Goal: Use online tool/utility: Utilize a website feature to perform a specific function

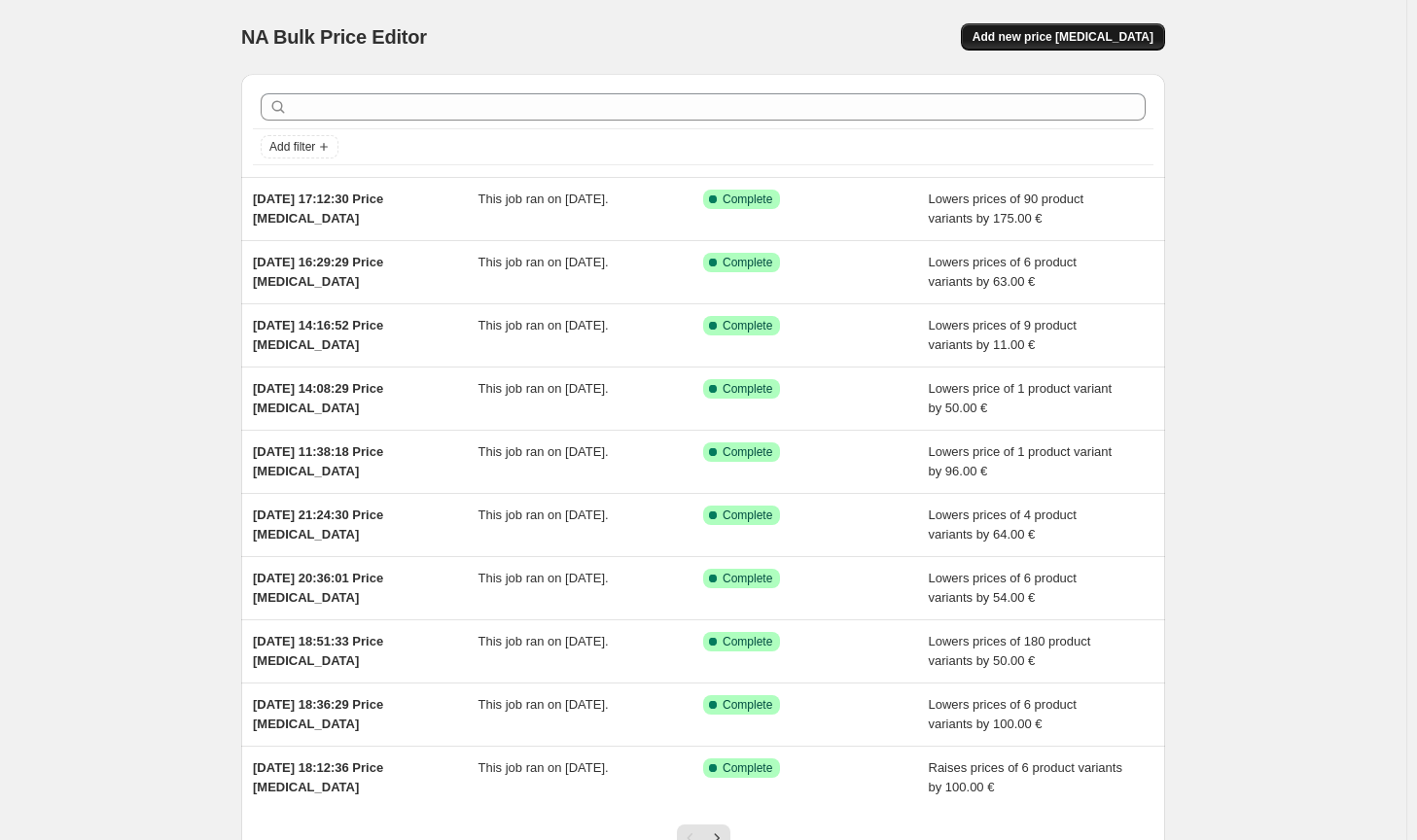
click at [1152, 45] on button "Add new price [MEDICAL_DATA]" at bounding box center [1063, 36] width 204 height 27
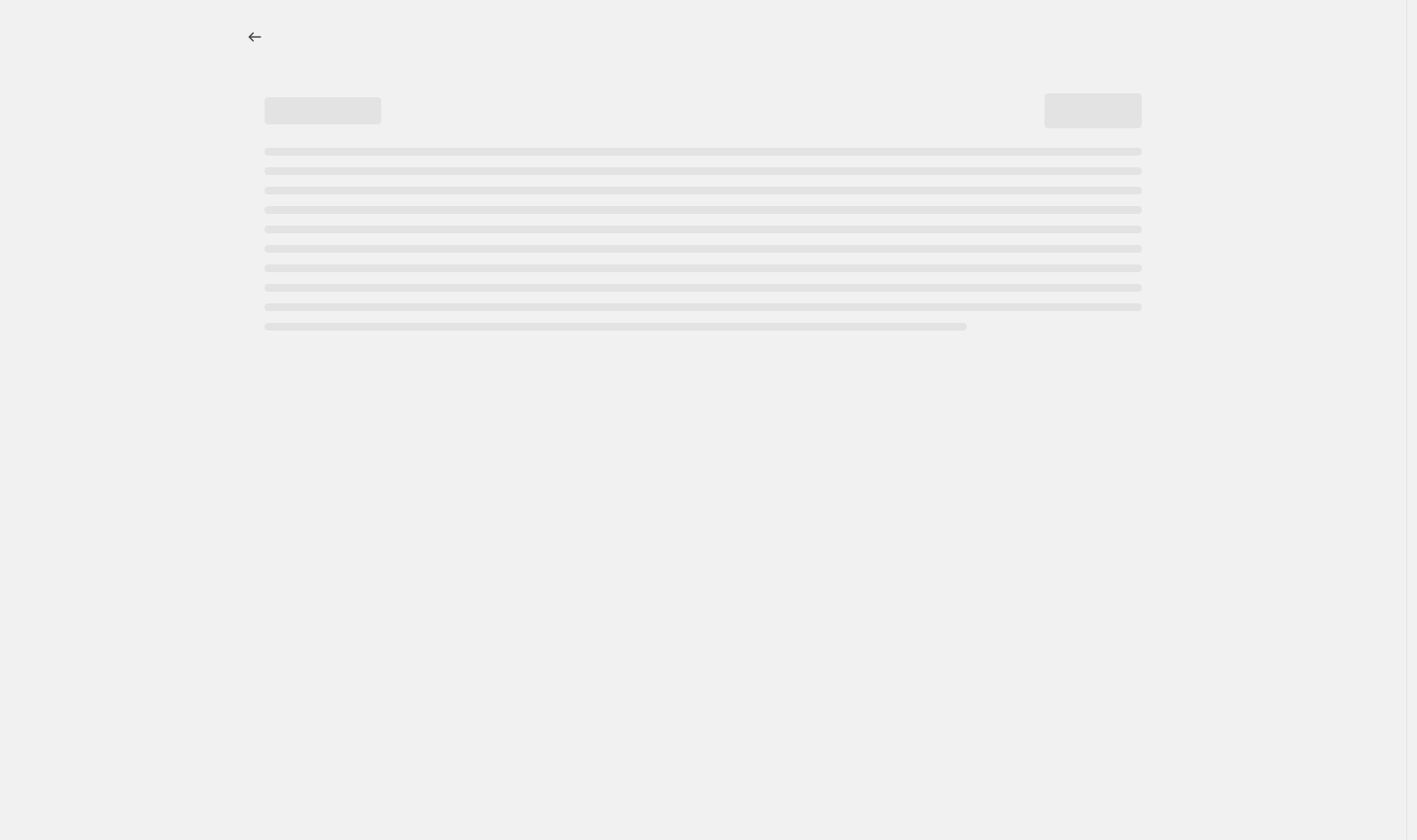
select select "percentage"
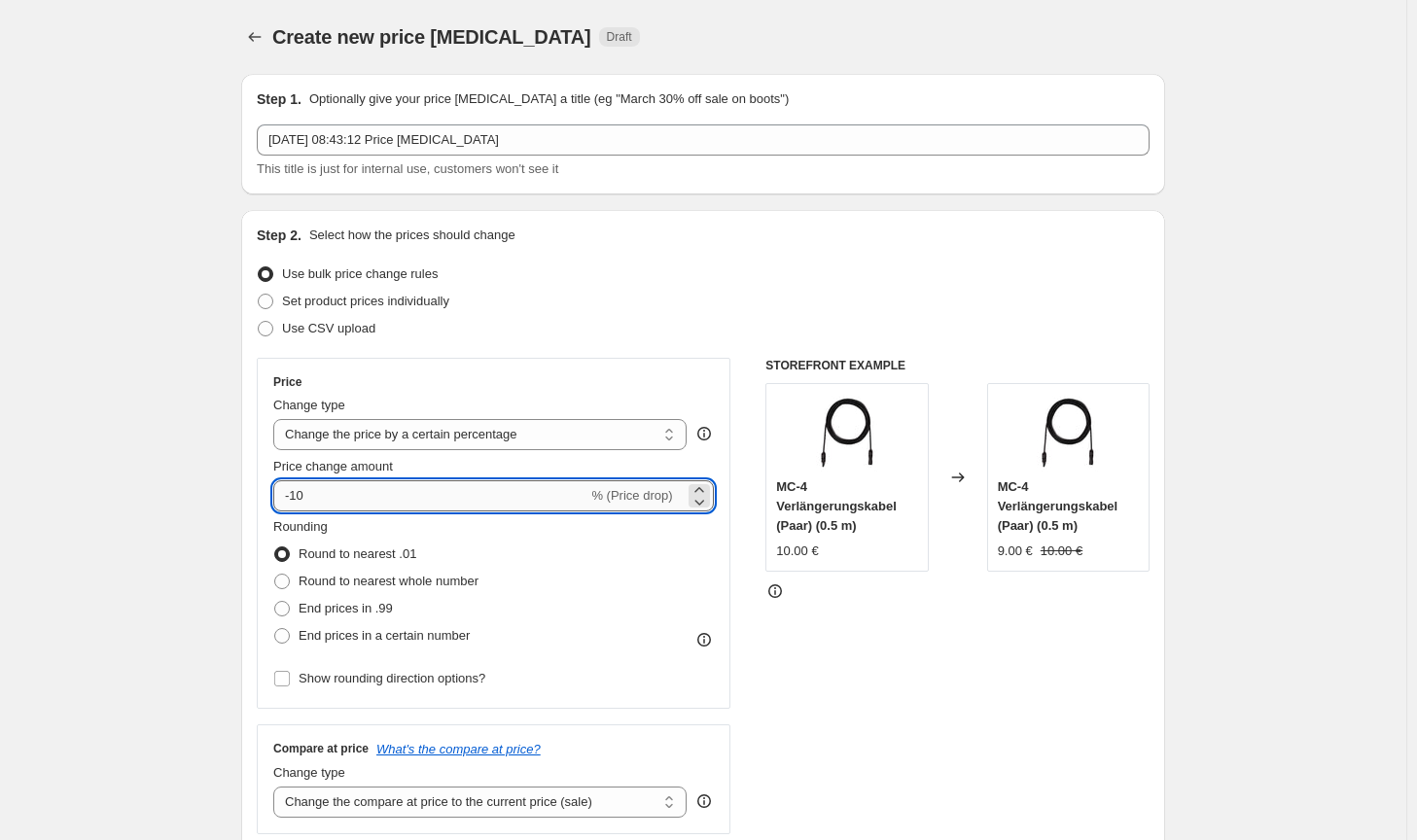
drag, startPoint x: 469, startPoint y: 498, endPoint x: 295, endPoint y: 492, distance: 174.2
click at [295, 492] on input "-10" at bounding box center [430, 495] width 314 height 31
type input "-8"
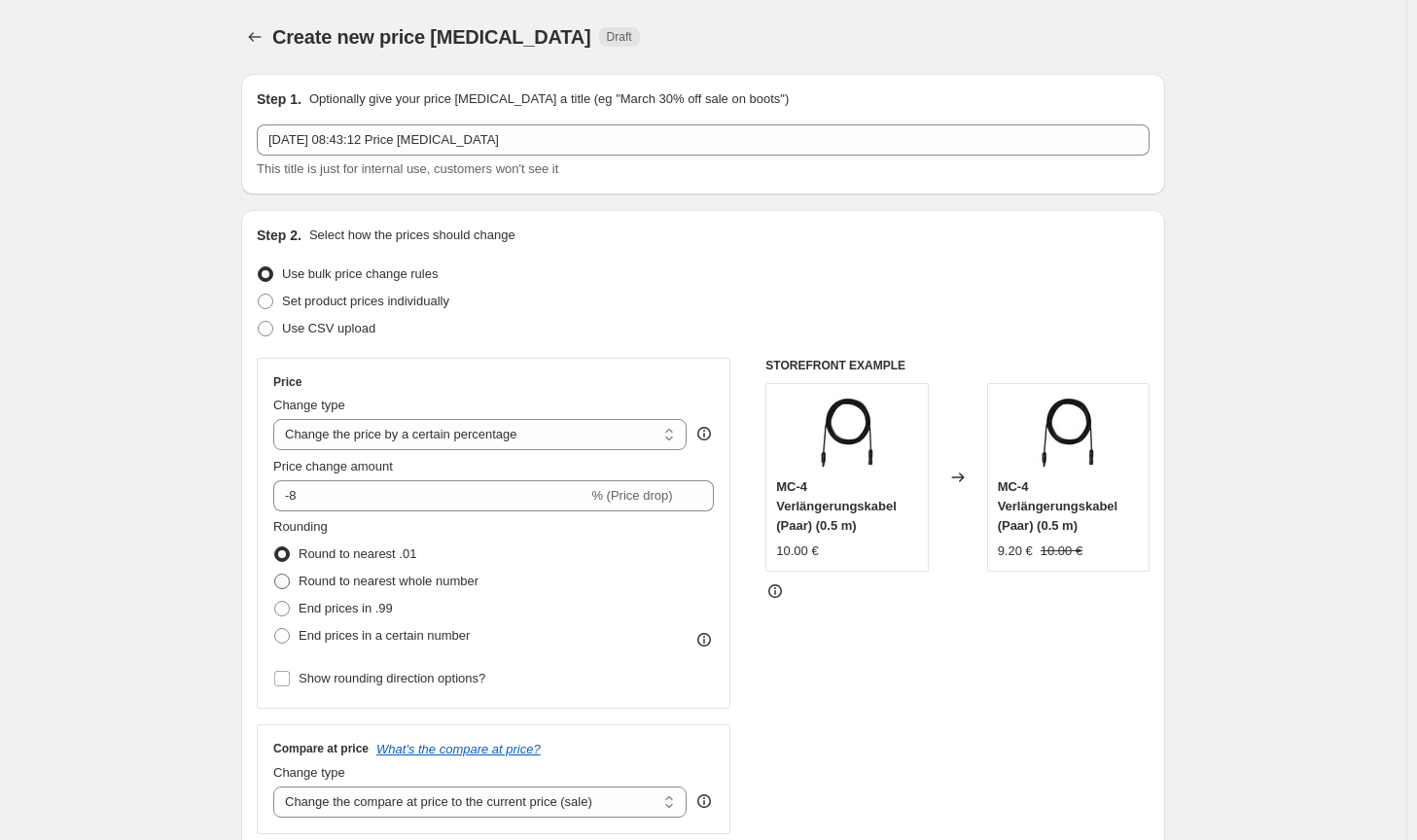
click at [367, 578] on span "Round to nearest whole number" at bounding box center [389, 581] width 180 height 15
click at [275, 575] on input "Round to nearest whole number" at bounding box center [274, 574] width 1 height 1
radio input "true"
click at [556, 806] on select "Change the compare at price to the current price (sale) Change the compare at p…" at bounding box center [479, 802] width 413 height 31
select select "no_change"
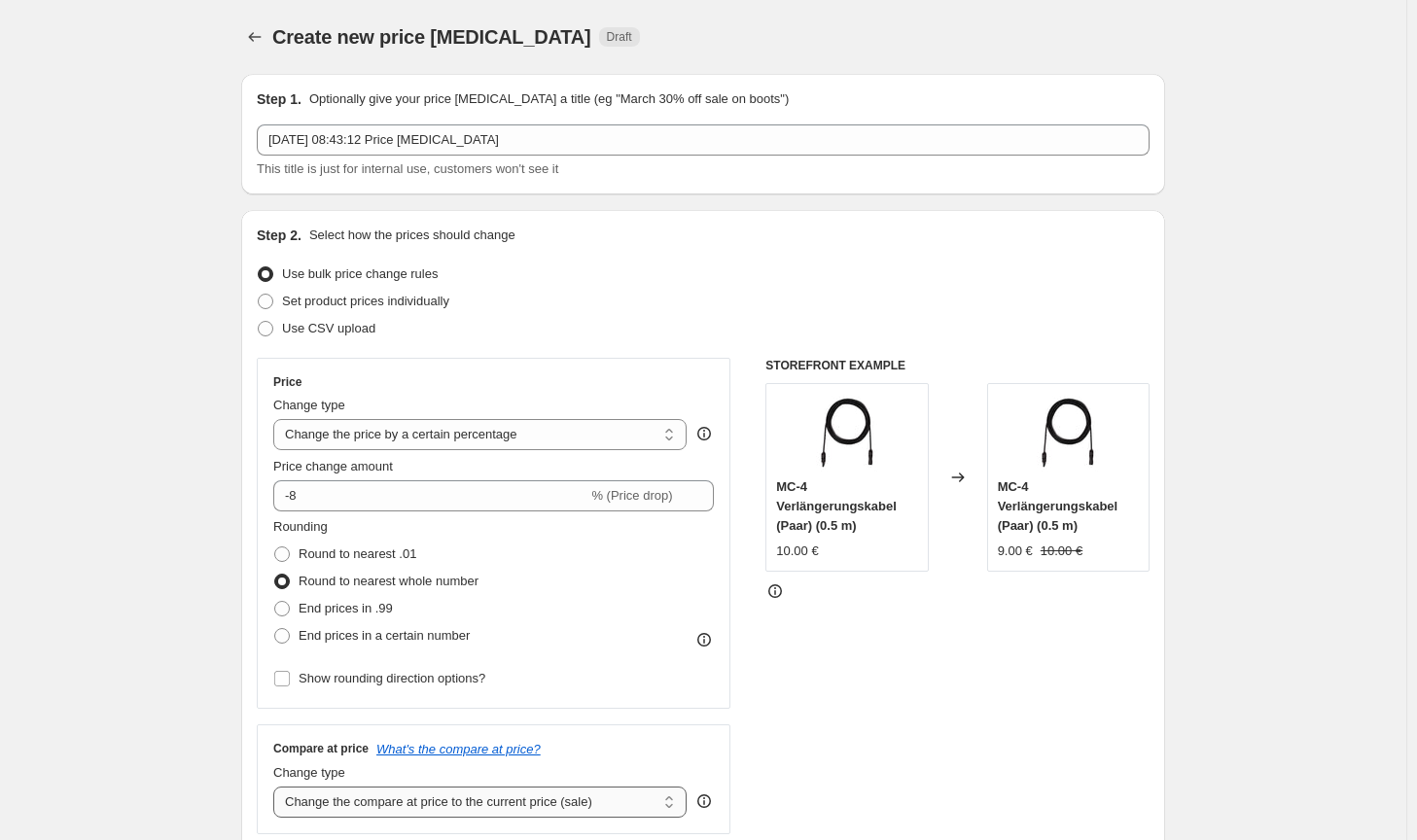
click at [277, 787] on select "Change the compare at price to the current price (sale) Change the compare at p…" at bounding box center [479, 802] width 413 height 31
click at [505, 441] on select "Change the price to a certain amount Change the price by a certain amount Chang…" at bounding box center [479, 434] width 413 height 31
select select "by"
click at [277, 419] on select "Change the price to a certain amount Change the price by a certain amount Chang…" at bounding box center [479, 434] width 413 height 31
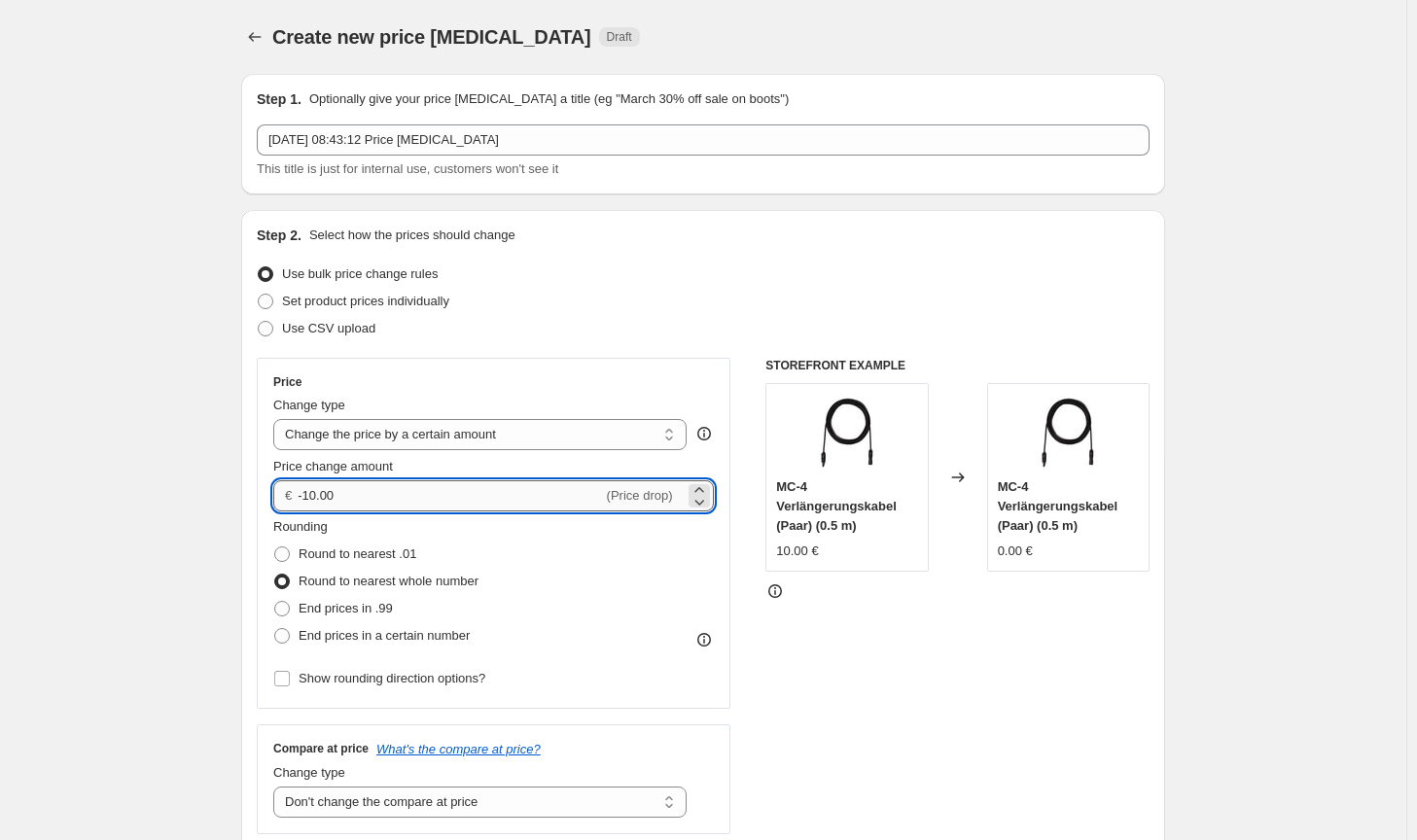
drag, startPoint x: 386, startPoint y: 502, endPoint x: 308, endPoint y: 500, distance: 77.8
click at [308, 500] on input "-10.00" at bounding box center [450, 495] width 304 height 31
type input "-8.00"
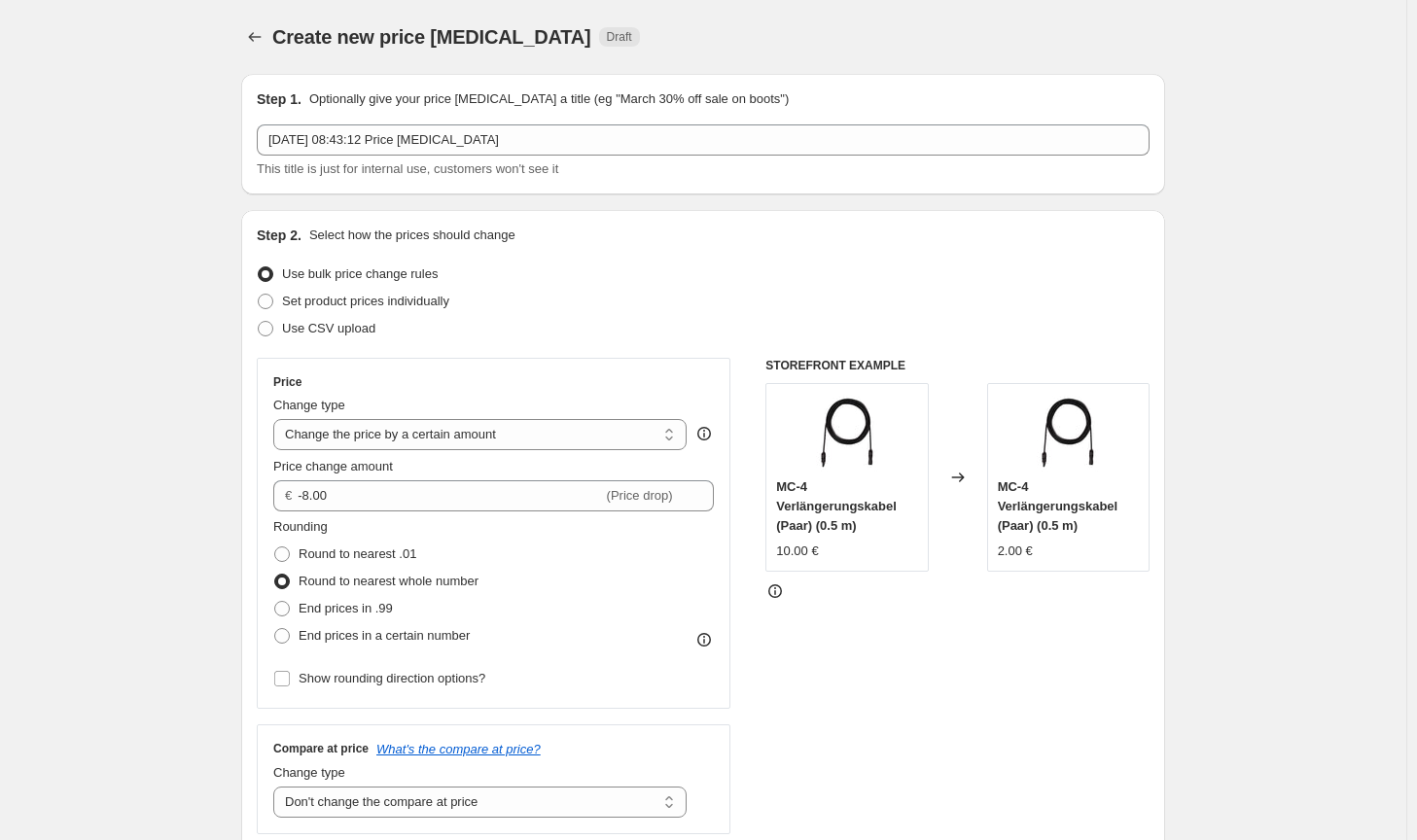
click at [850, 793] on div "STOREFRONT EXAMPLE MC-4 Verlängerungskabel (Paar) (0.5 m) 10.00 € Changed to MC…" at bounding box center [957, 596] width 384 height 477
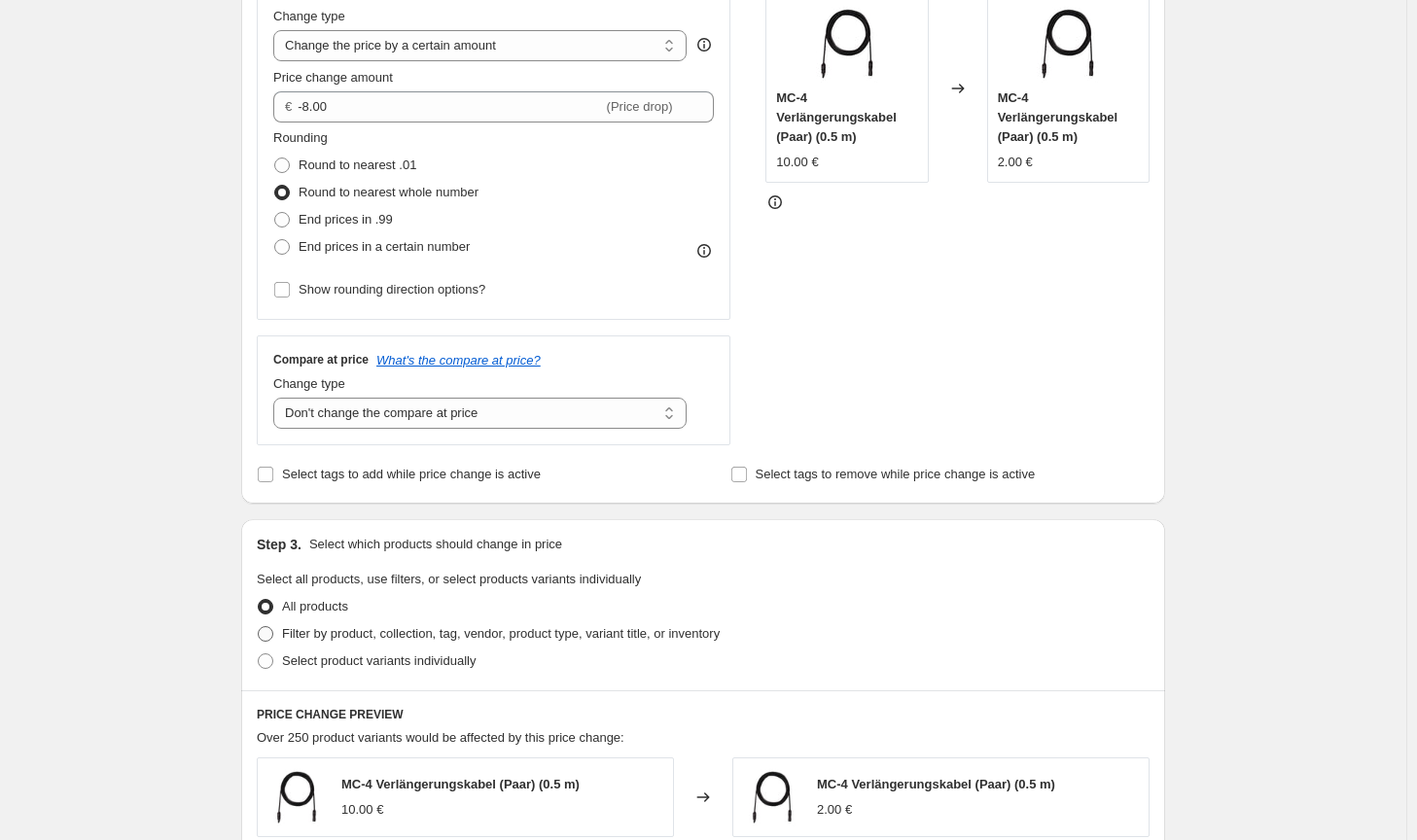
click at [704, 640] on span "Filter by product, collection, tag, vendor, product type, variant title, or inv…" at bounding box center [501, 633] width 438 height 15
click at [259, 627] on input "Filter by product, collection, tag, vendor, product type, variant title, or inv…" at bounding box center [258, 626] width 1 height 1
radio input "true"
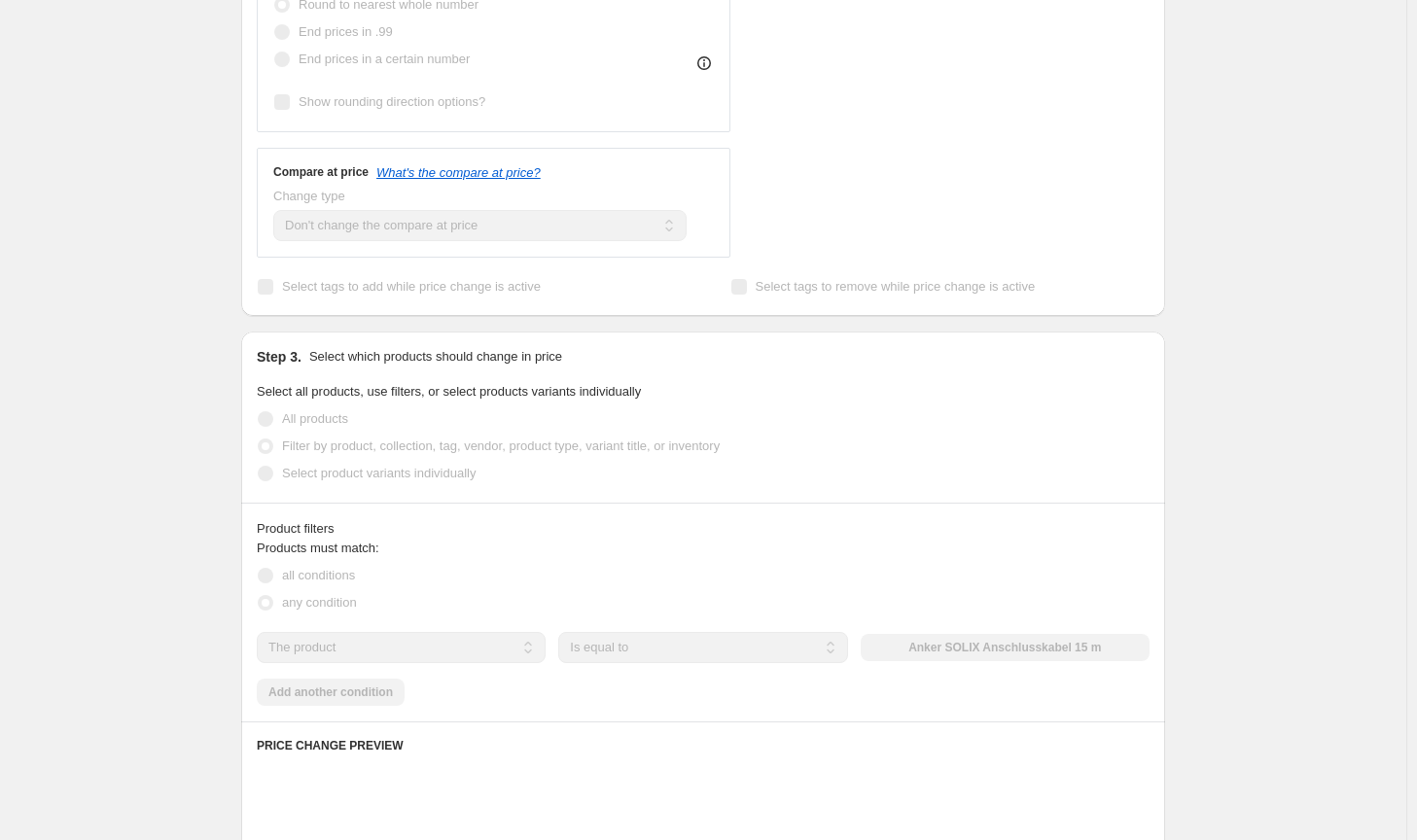
scroll to position [778, 0]
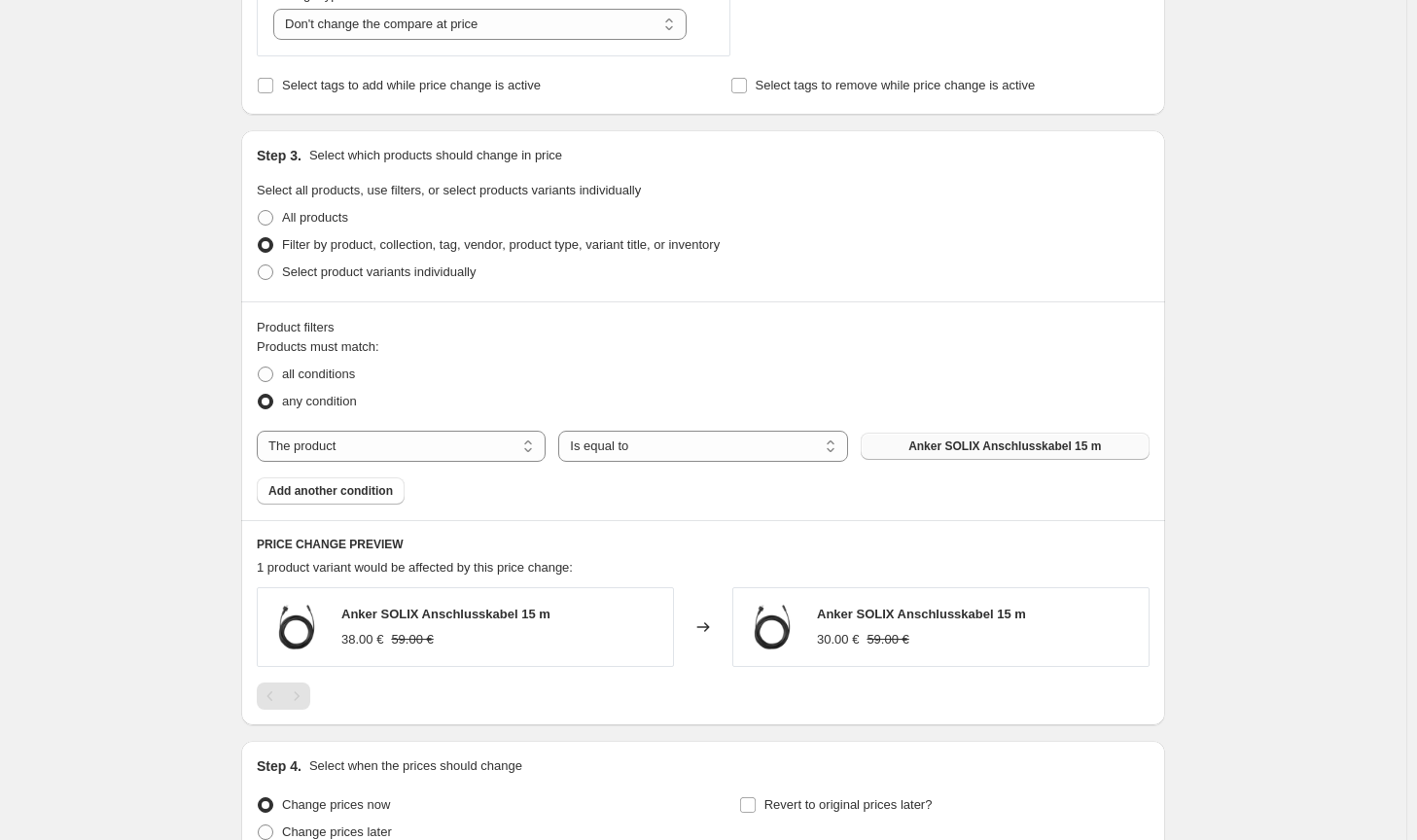
click at [984, 437] on button "Anker SOLIX Anschlusskabel 15 m" at bounding box center [1005, 446] width 289 height 27
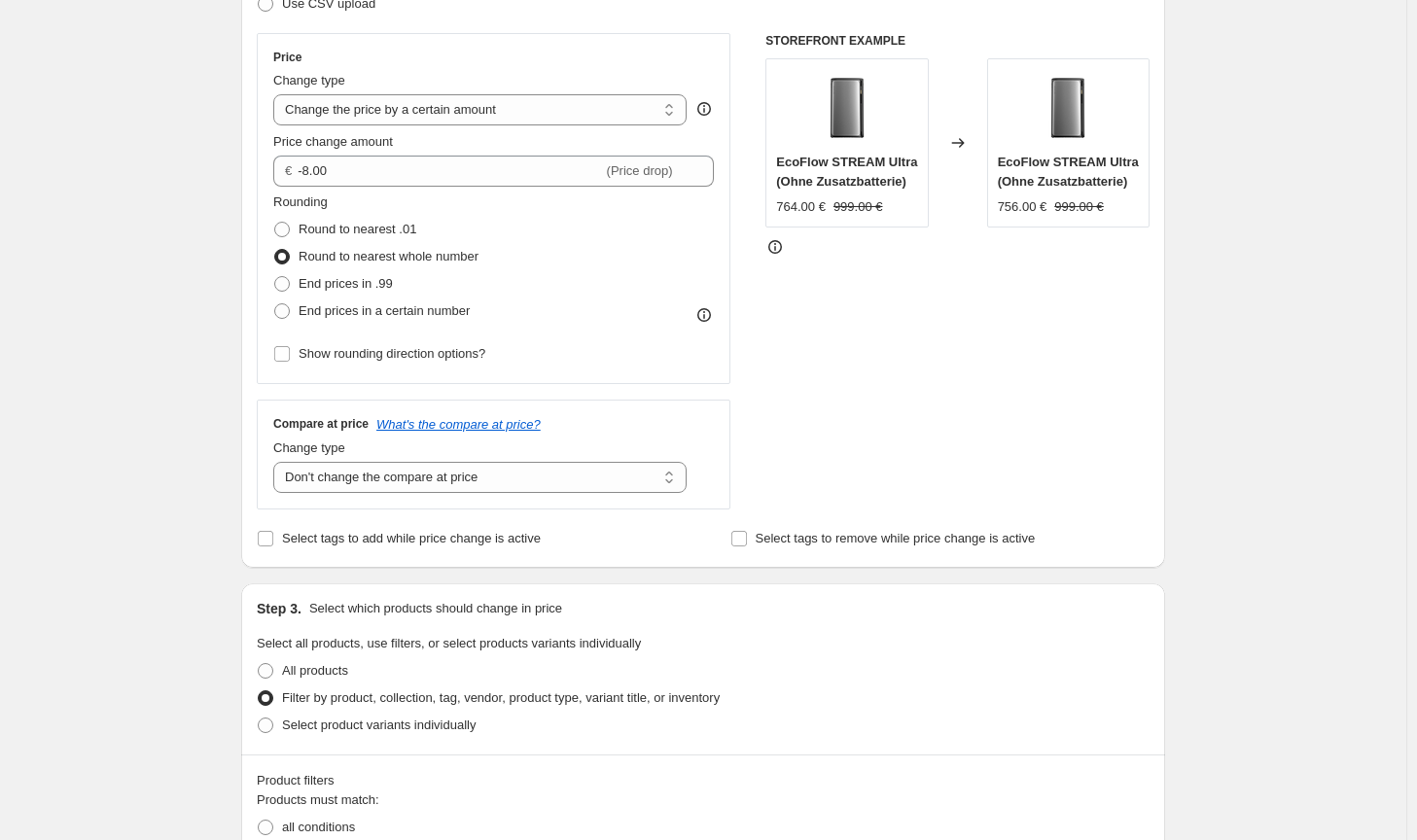
scroll to position [292, 0]
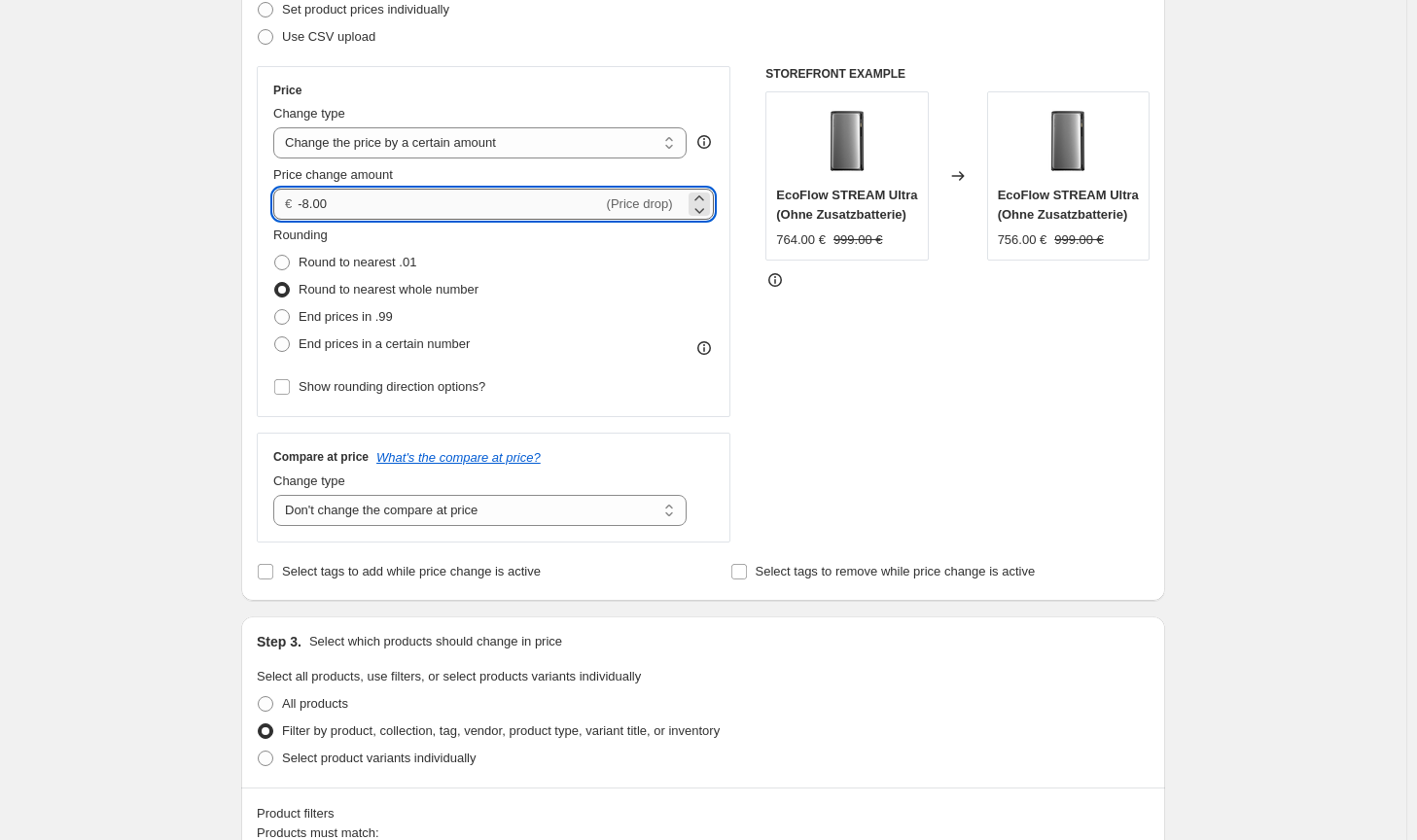
click at [311, 203] on input "-8.00" at bounding box center [450, 204] width 304 height 31
type input "-7.00"
click at [1018, 405] on div "STOREFRONT EXAMPLE EcoFlow STREAM Ultra (Ohne Zusatzbatterie) 764.00 € 999.00 €…" at bounding box center [957, 304] width 384 height 477
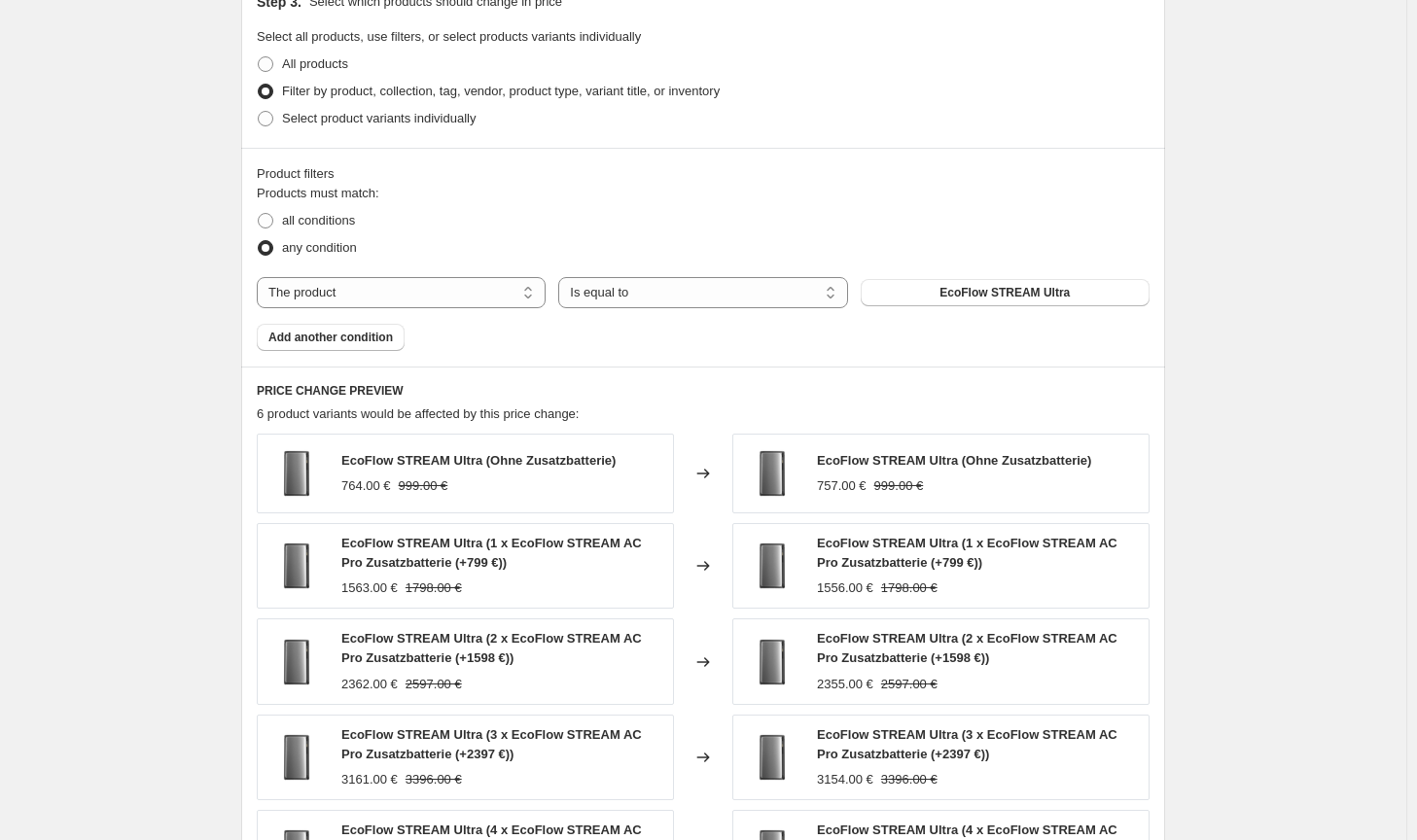
scroll to position [1346, 0]
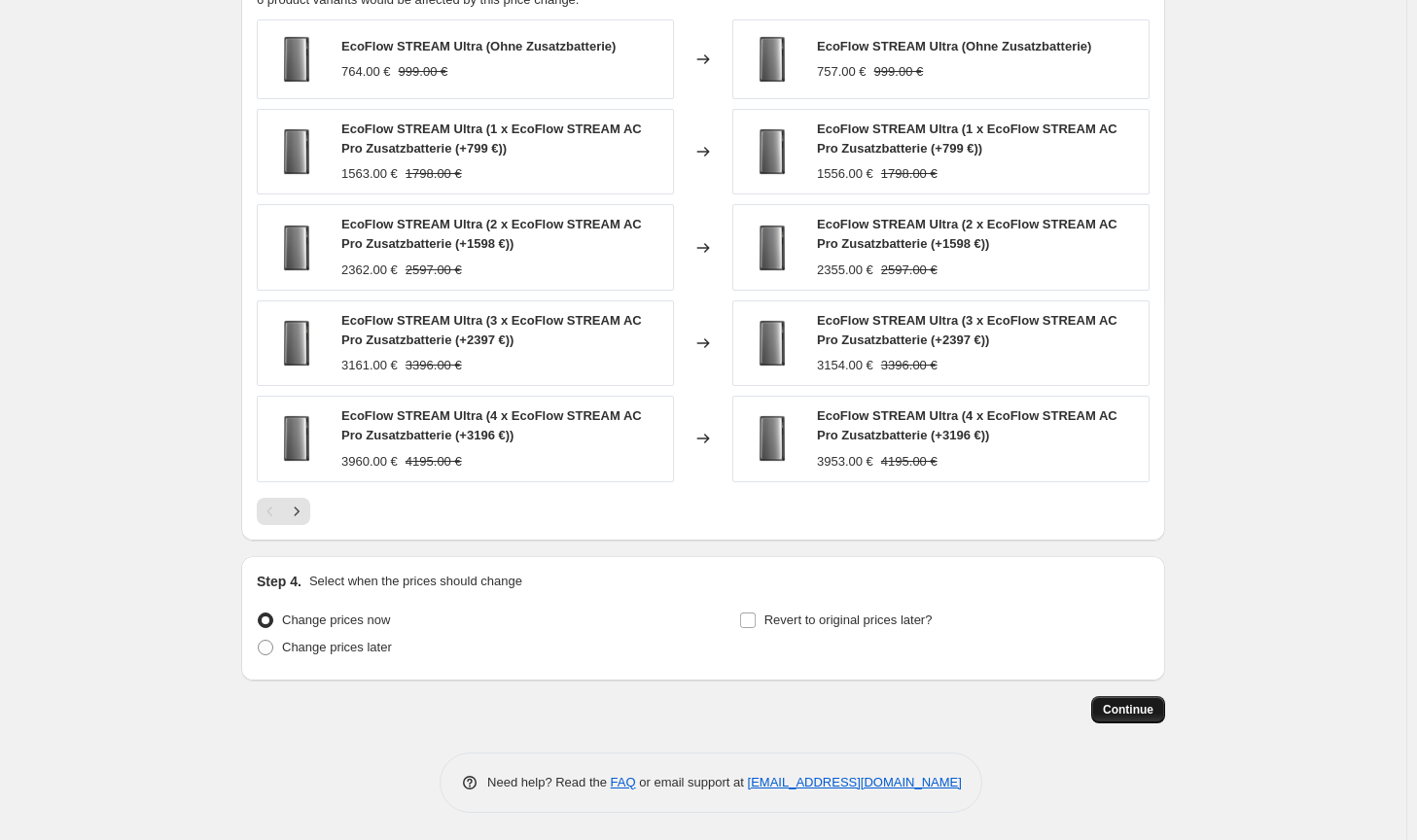
click at [1133, 704] on span "Continue" at bounding box center [1128, 710] width 51 height 16
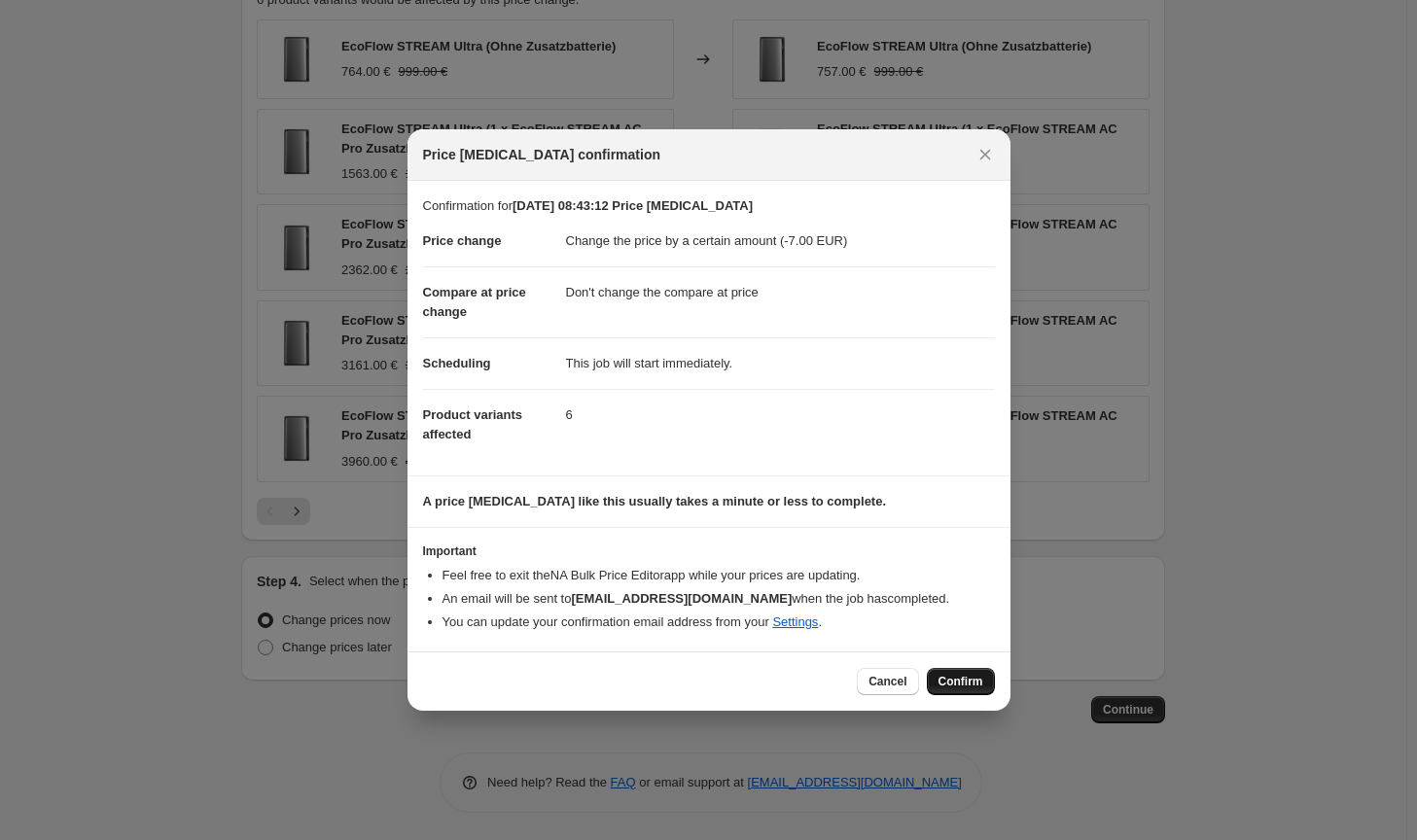
click at [988, 693] on button "Confirm" at bounding box center [961, 681] width 68 height 27
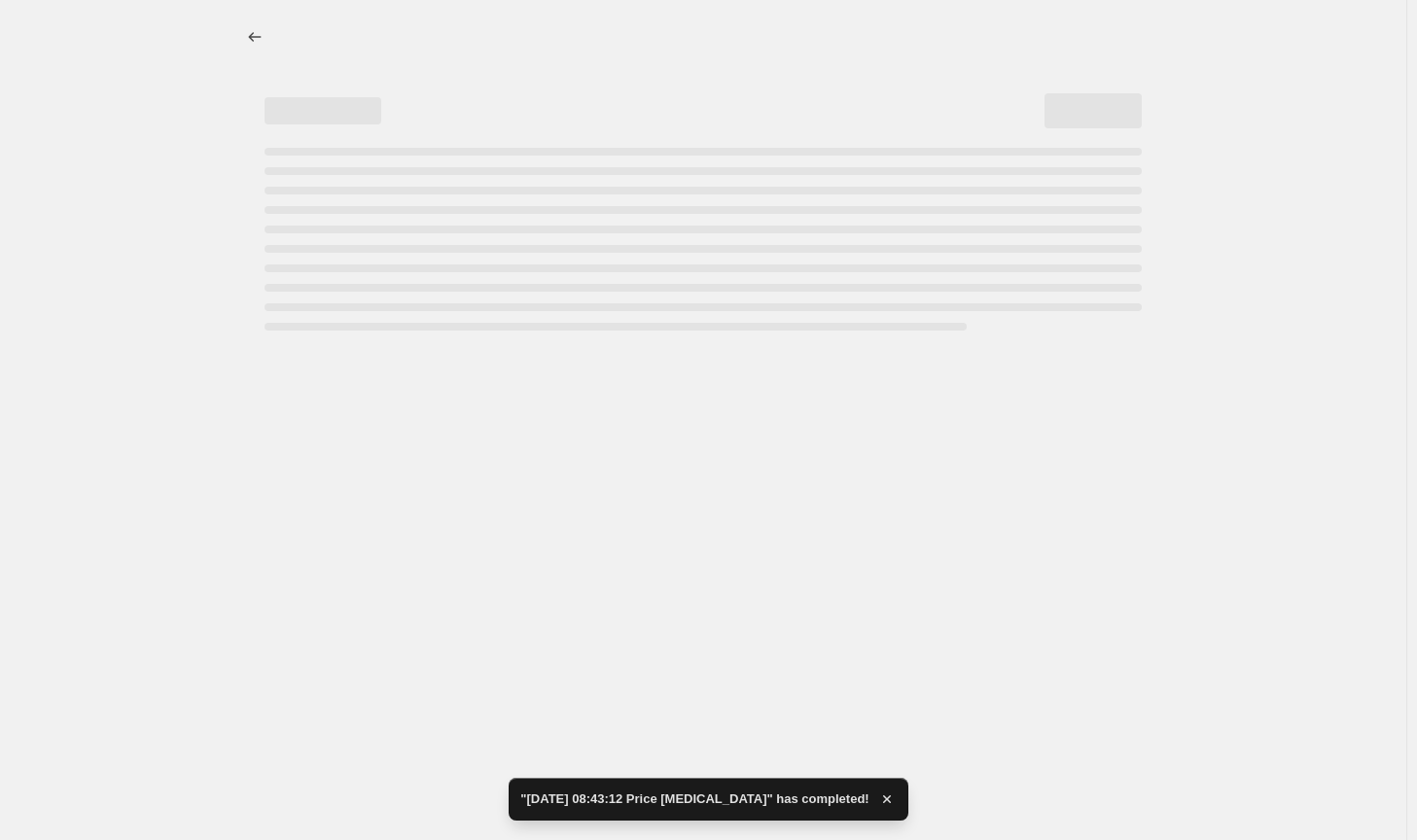
select select "by"
select select "no_change"
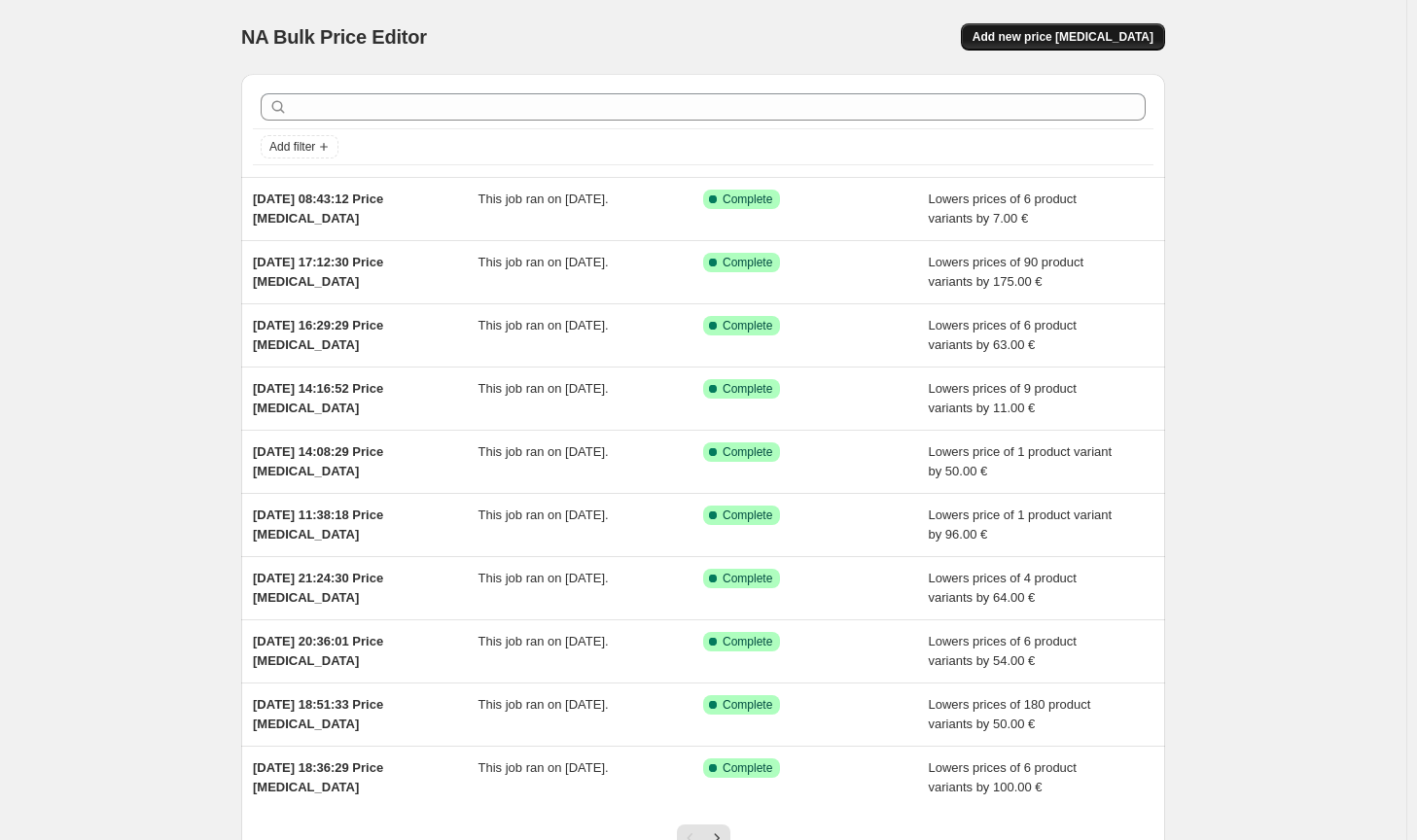
click at [1130, 43] on span "Add new price [MEDICAL_DATA]" at bounding box center [1063, 37] width 181 height 16
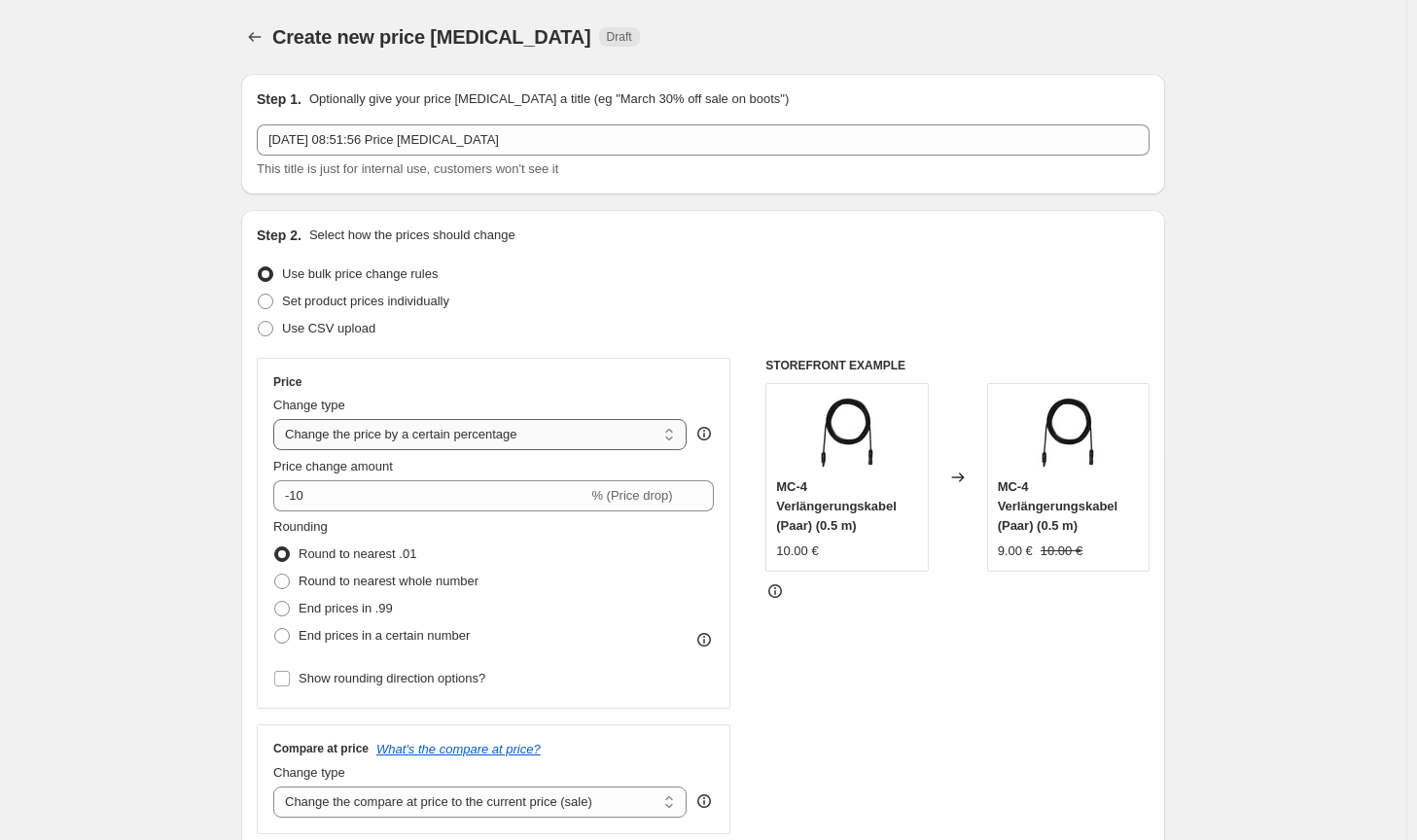
click at [548, 441] on select "Change the price to a certain amount Change the price by a certain amount Chang…" at bounding box center [479, 434] width 413 height 31
select select "by"
click at [277, 419] on select "Change the price to a certain amount Change the price by a certain amount Chang…" at bounding box center [479, 434] width 413 height 31
type input "-10.00"
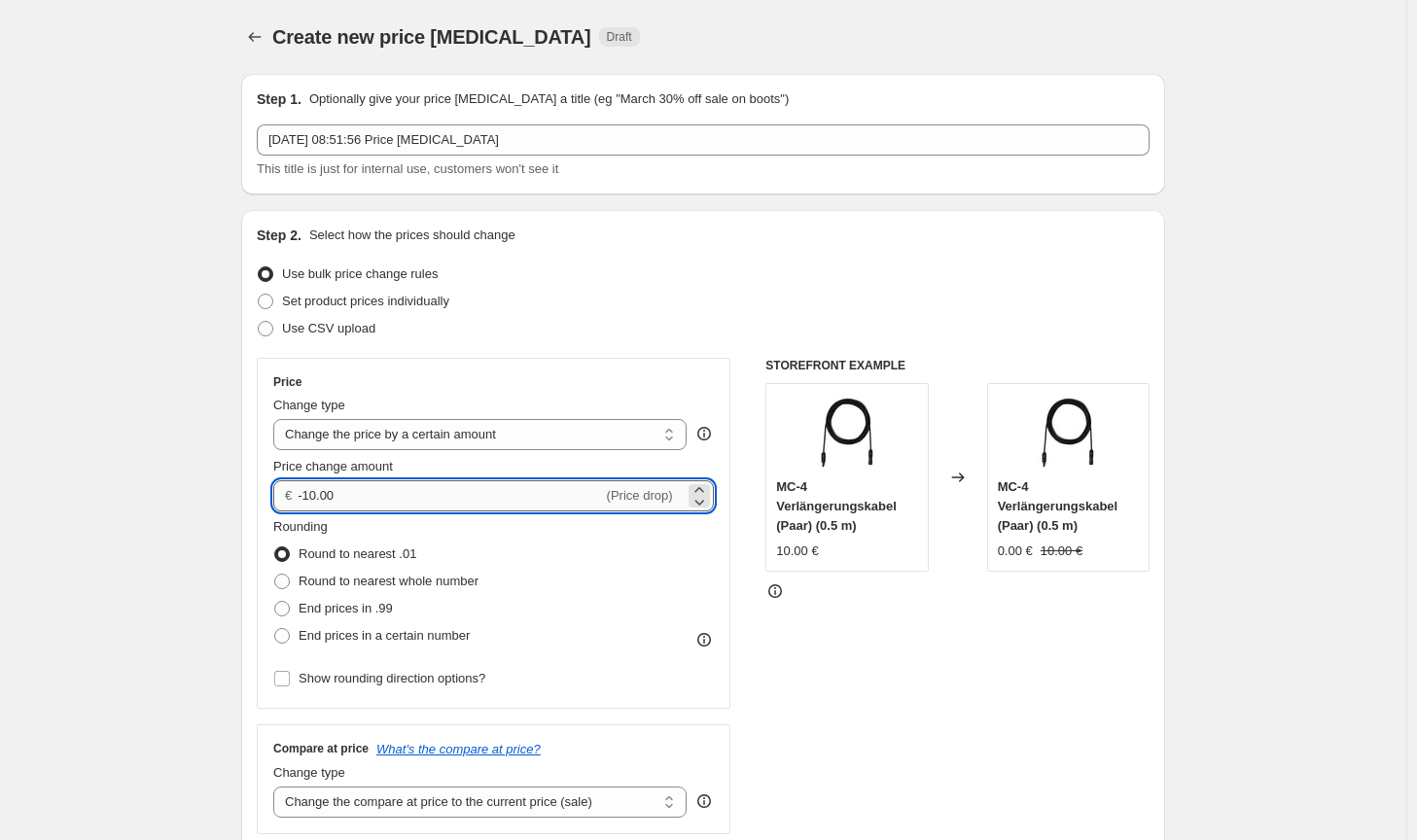
drag, startPoint x: 420, startPoint y: 498, endPoint x: 320, endPoint y: 489, distance: 100.6
click at [320, 489] on input "-10.00" at bounding box center [450, 495] width 304 height 31
